Goal: Information Seeking & Learning: Learn about a topic

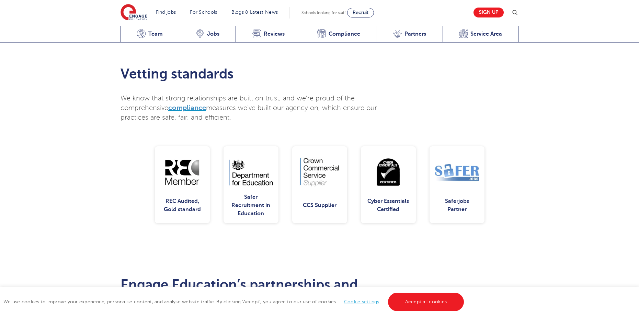
scroll to position [1304, 0]
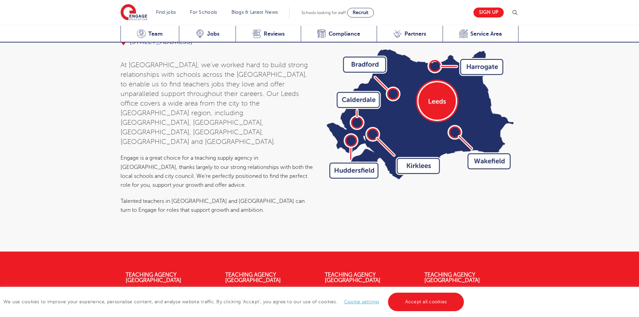
drag, startPoint x: 105, startPoint y: 76, endPoint x: 100, endPoint y: 144, distance: 68.2
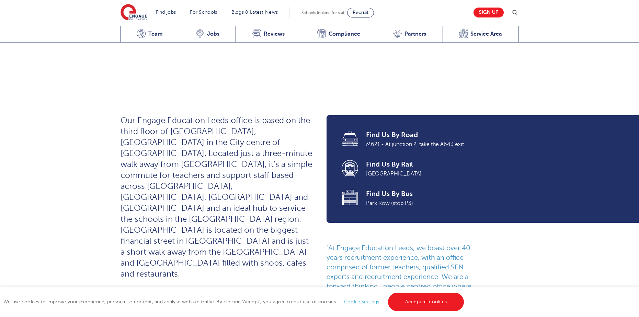
scroll to position [0, 0]
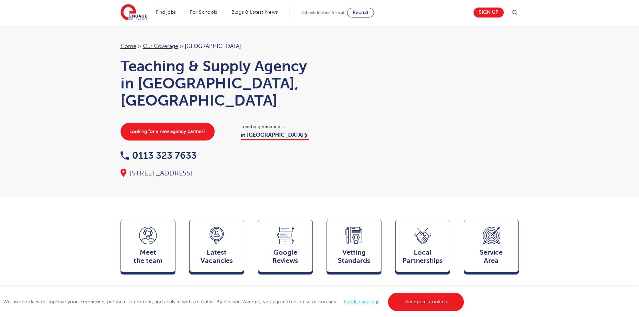
drag, startPoint x: 118, startPoint y: 134, endPoint x: 134, endPoint y: 74, distance: 62.0
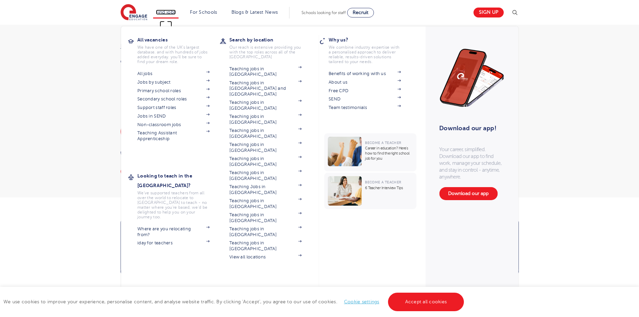
click at [167, 13] on link "Find jobs" at bounding box center [166, 12] width 20 height 5
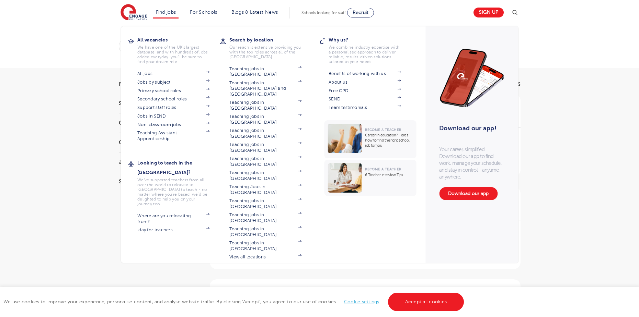
click at [189, 70] on section "All jobs Jobs by subject Primary school roles Secondary school roles Support st…" at bounding box center [178, 105] width 82 height 72
click at [158, 70] on section "All jobs Jobs by subject Primary school roles Secondary school roles Support st…" at bounding box center [178, 105] width 82 height 72
click at [153, 73] on link "All jobs" at bounding box center [173, 73] width 72 height 5
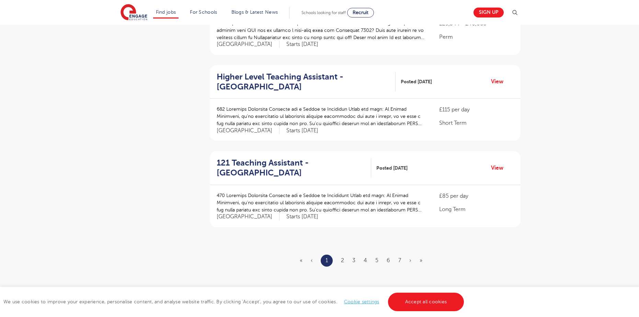
scroll to position [755, 0]
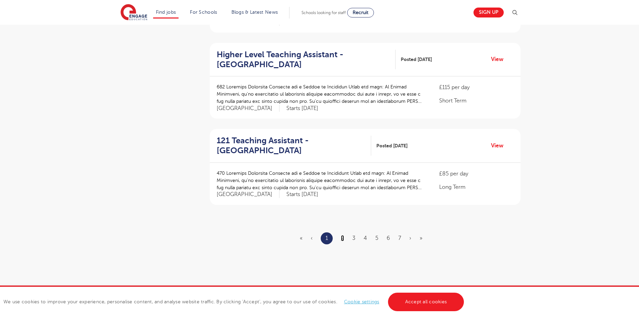
click at [342, 235] on link "2" at bounding box center [342, 238] width 3 height 6
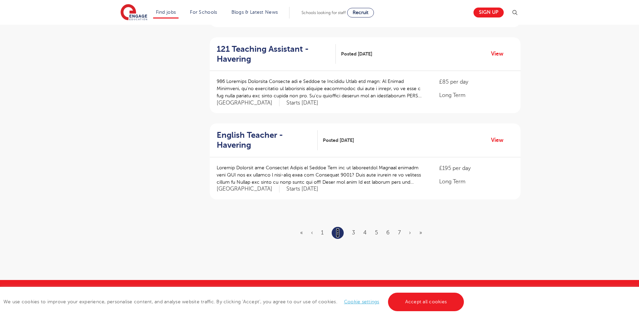
scroll to position [755, 0]
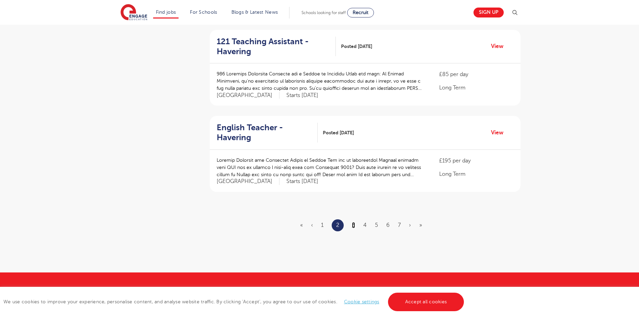
click at [352, 222] on link "3" at bounding box center [353, 225] width 3 height 6
